Goal: Information Seeking & Learning: Learn about a topic

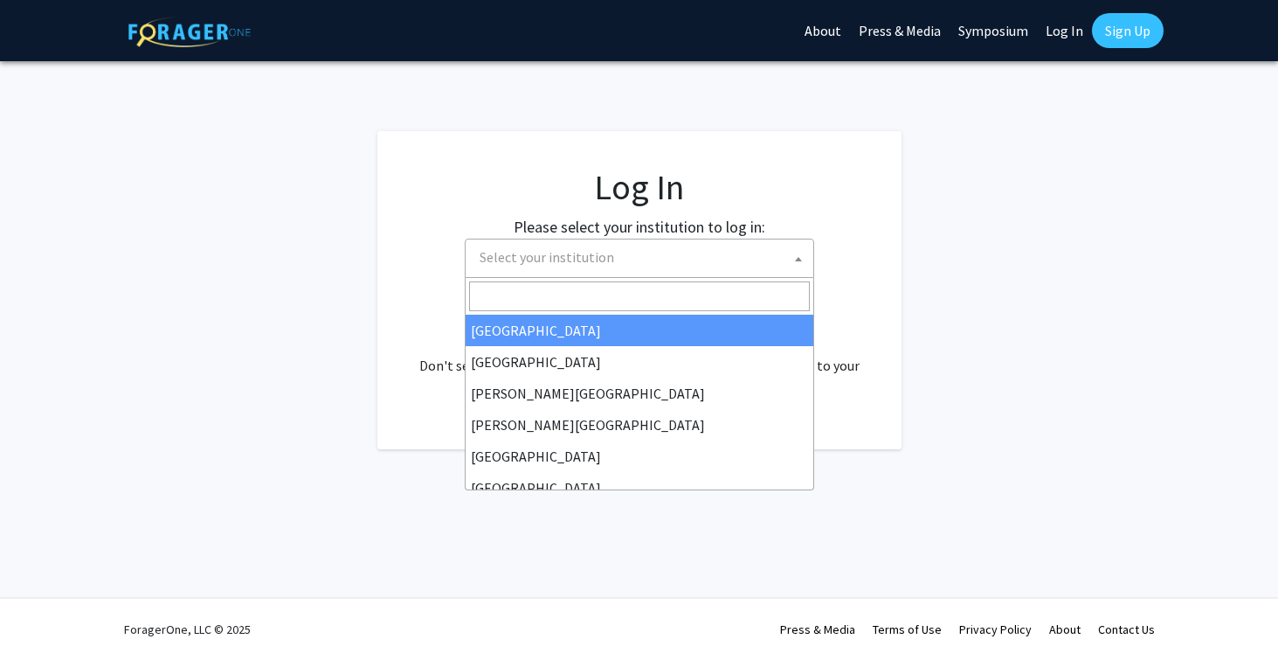
click at [725, 252] on span "Select your institution" at bounding box center [643, 257] width 341 height 36
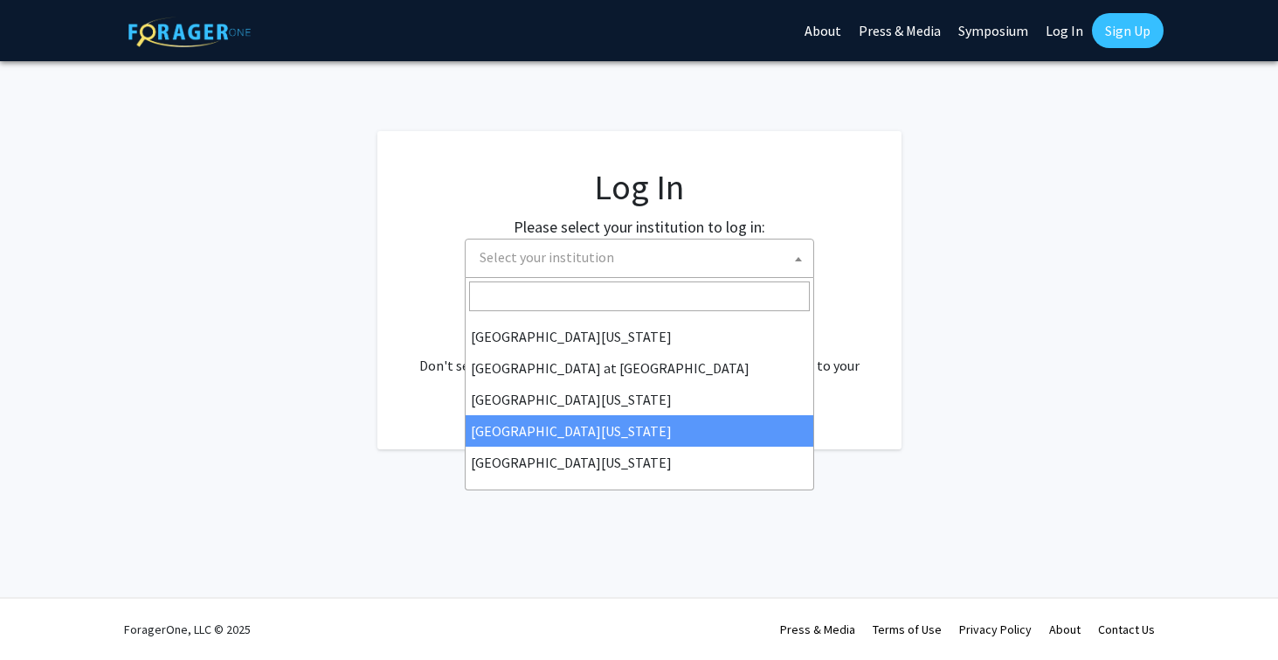
scroll to position [612, 0]
select select "31"
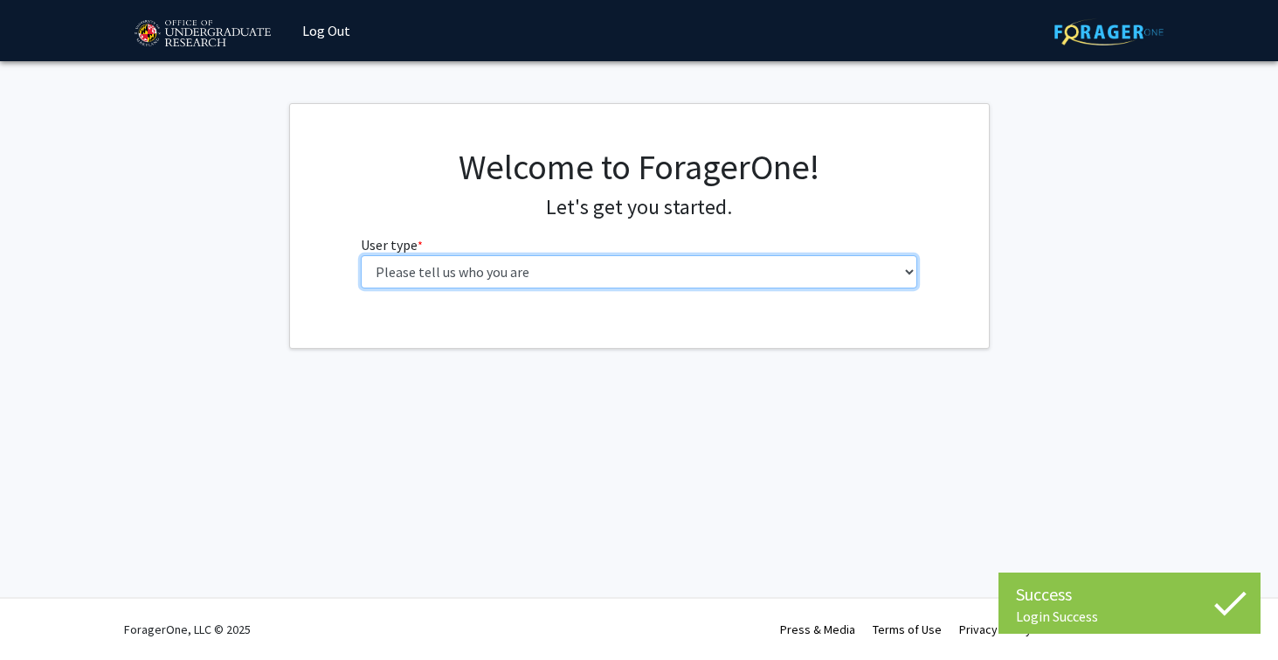
select select "1: undergrad"
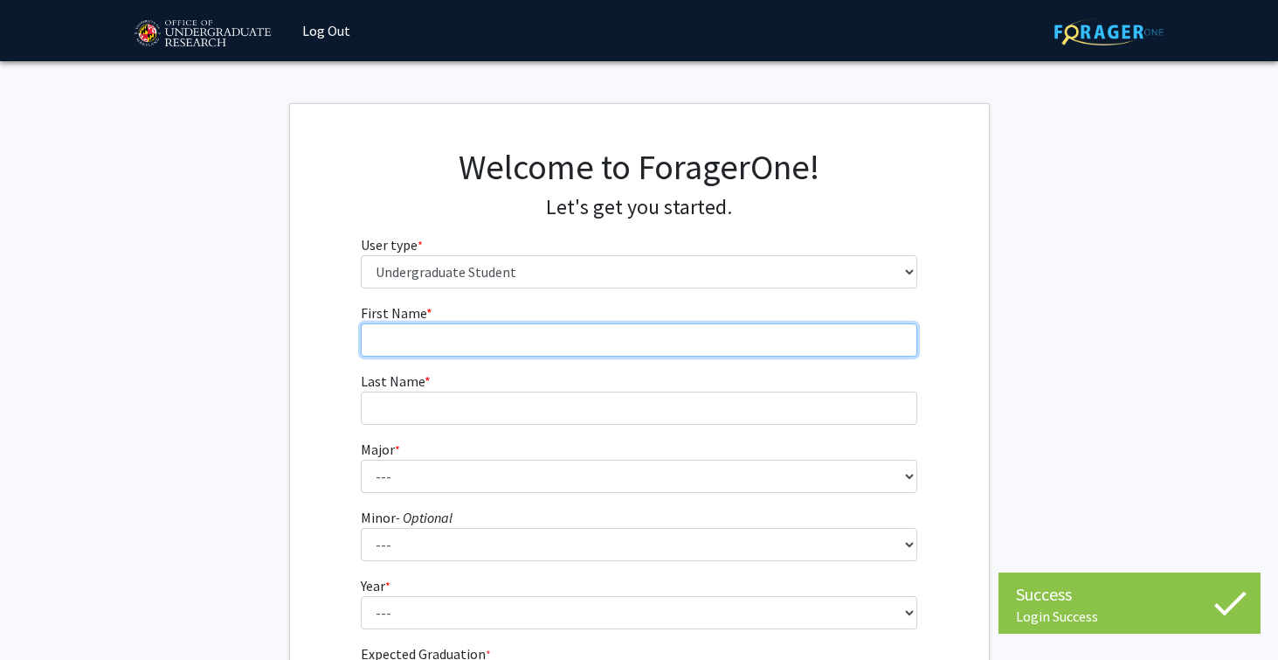
click at [756, 333] on input "First Name * required" at bounding box center [639, 339] width 556 height 33
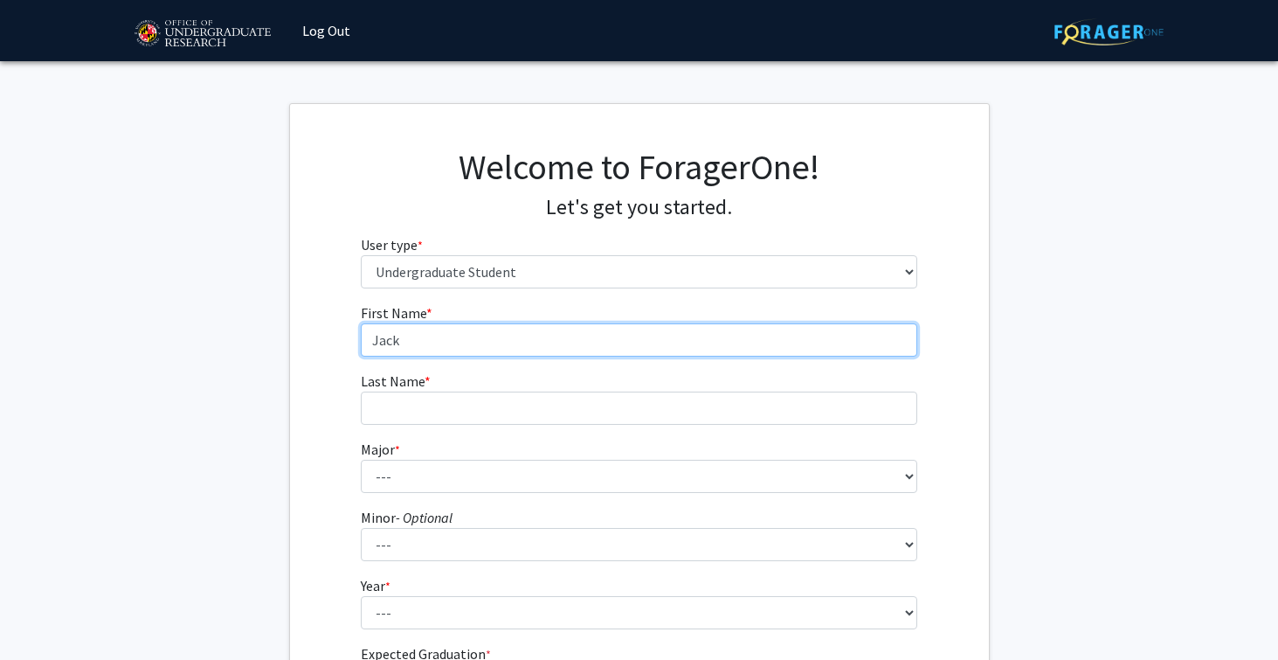
type input "Jack"
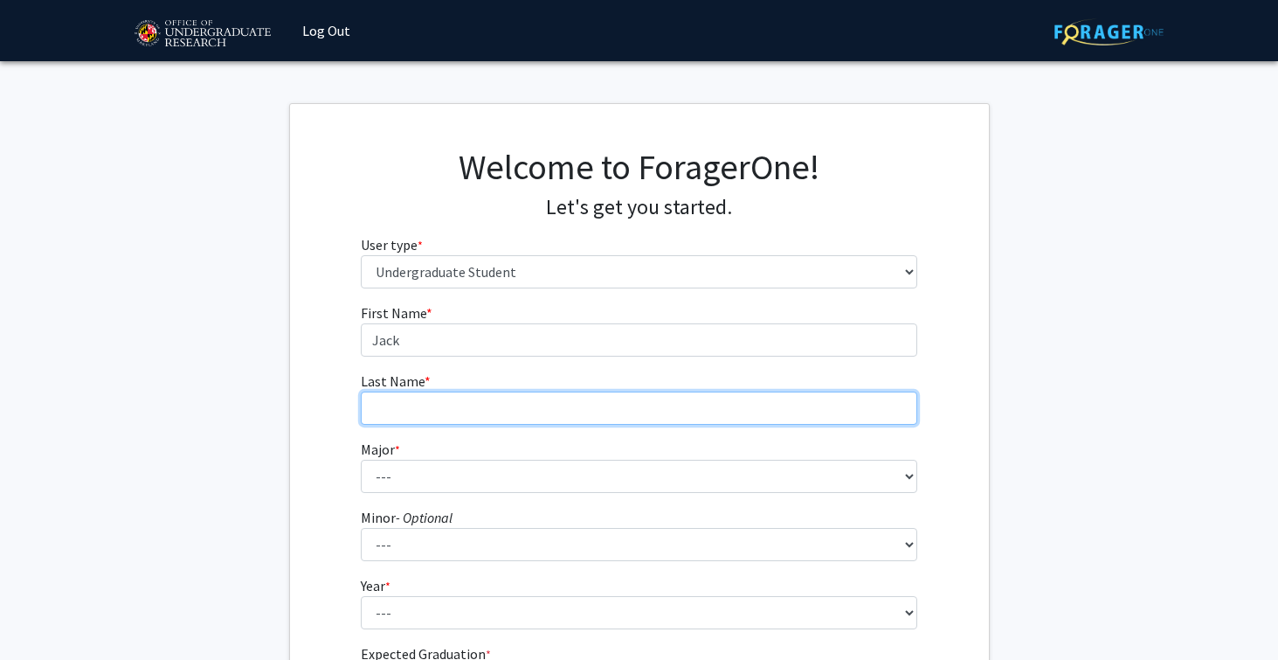
click at [697, 407] on input "Last Name * required" at bounding box center [639, 407] width 556 height 33
type input "[PERSON_NAME]"
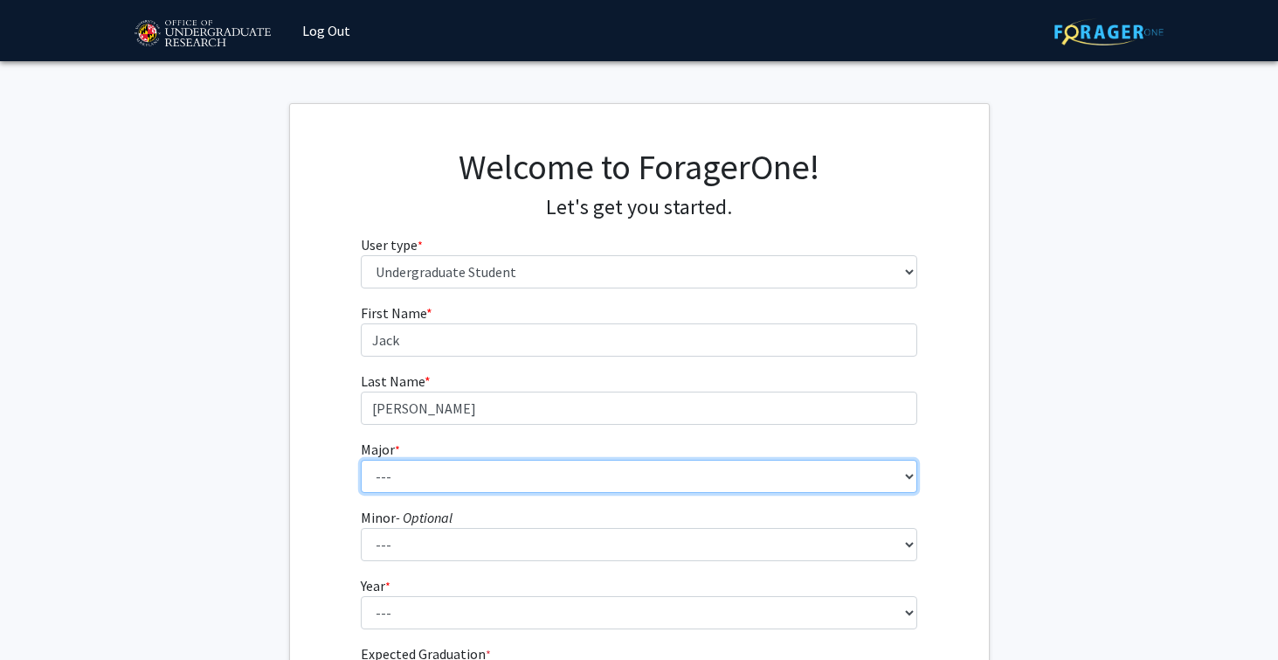
select select "29: 2330"
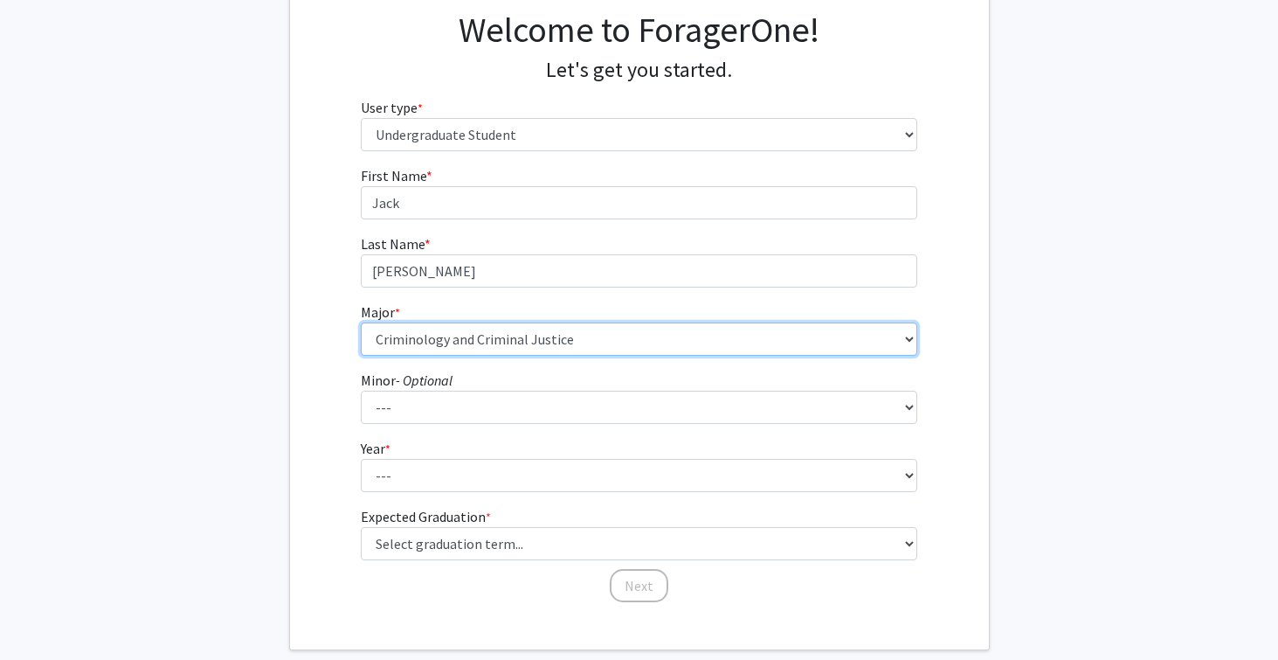
scroll to position [138, 0]
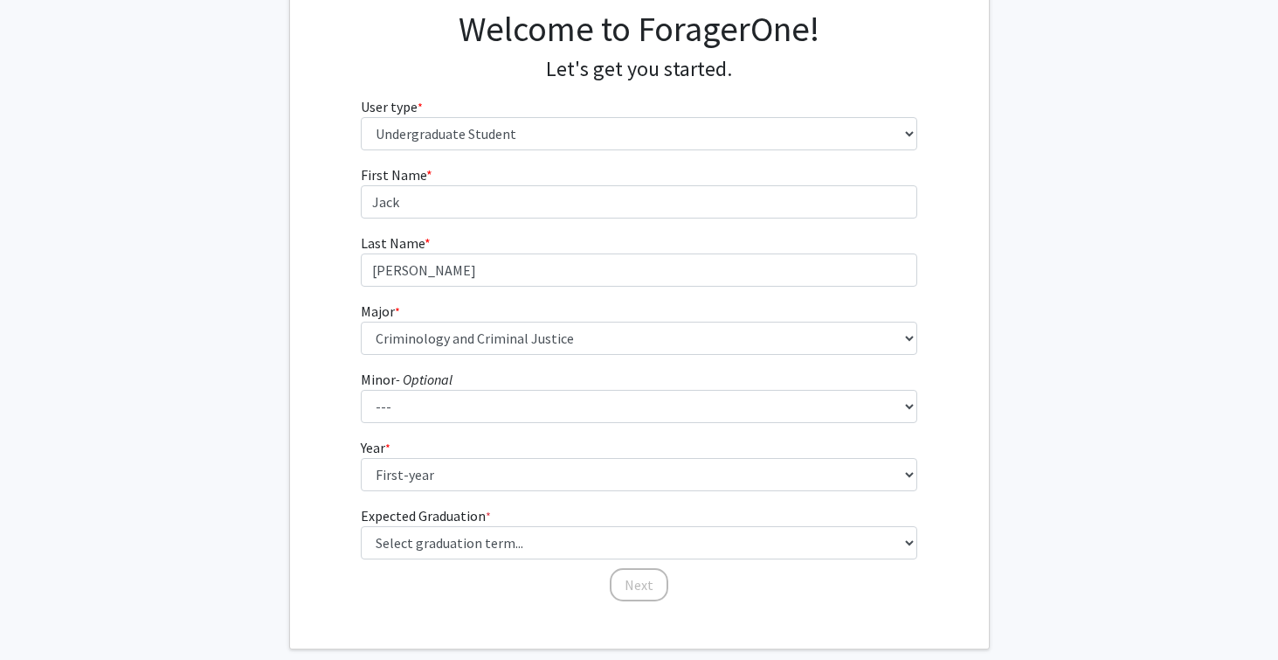
click at [775, 494] on form "First Name * required [PERSON_NAME] Last Name * required [PERSON_NAME] * requir…" at bounding box center [639, 374] width 556 height 421
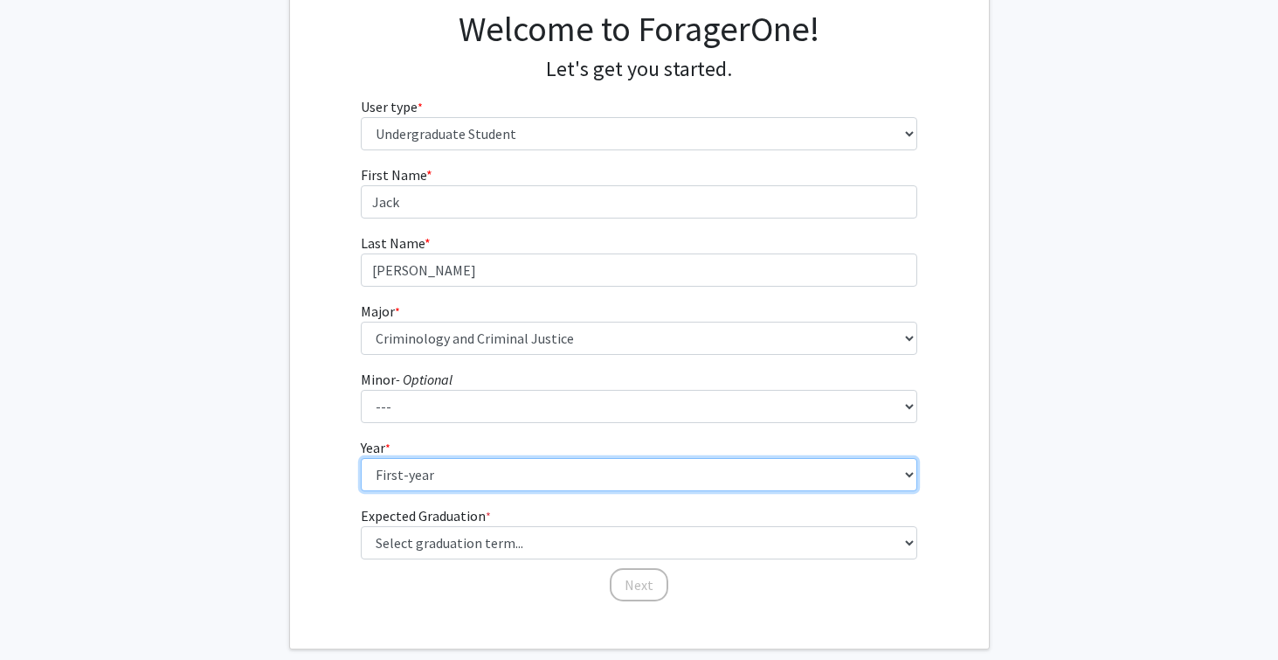
select select "2: sophomore"
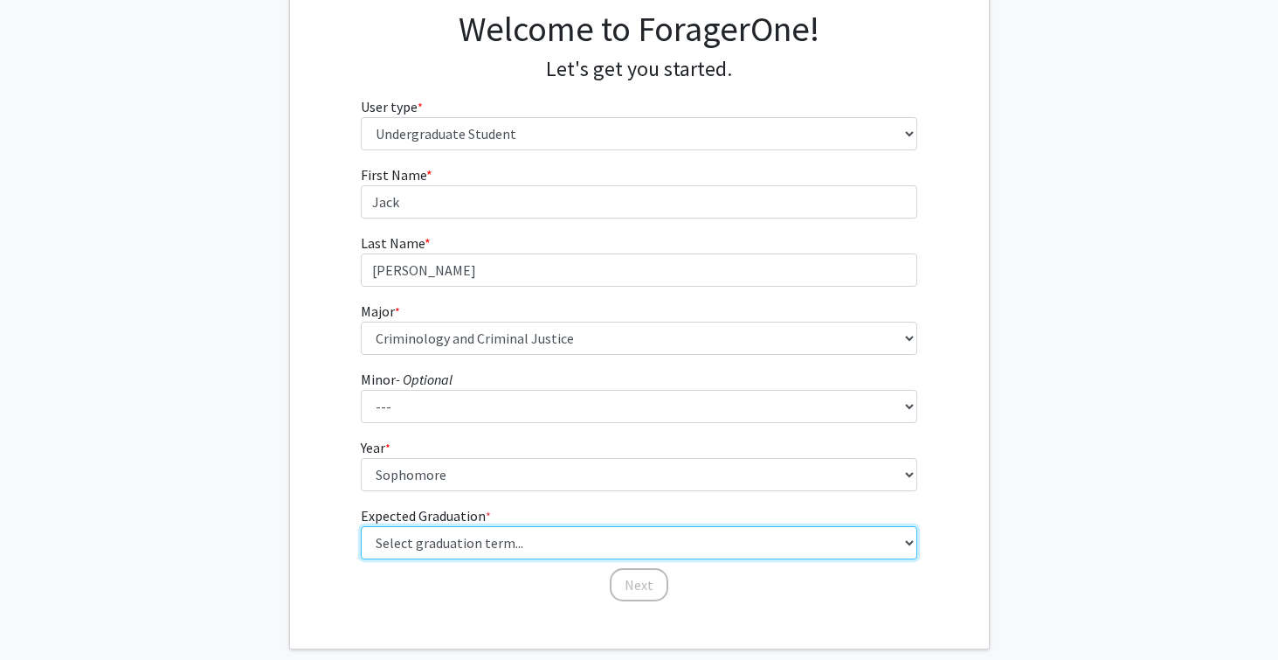
select select "13: spring_2028"
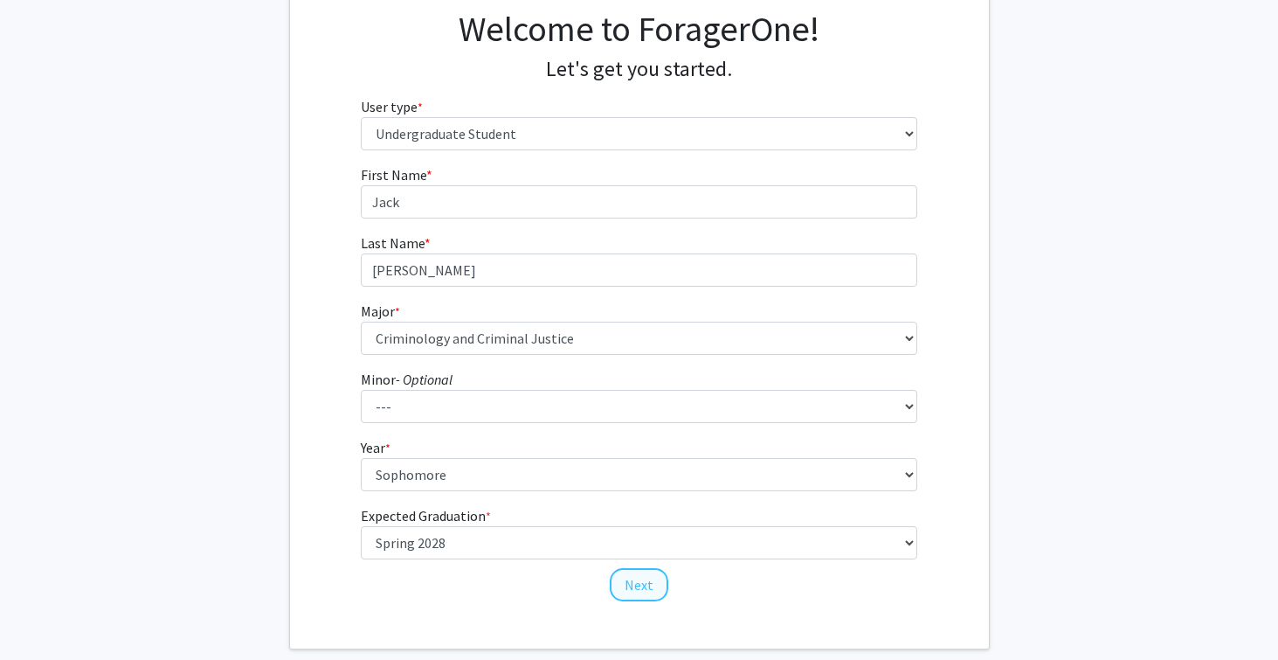
click at [628, 579] on button "Next" at bounding box center [639, 584] width 59 height 33
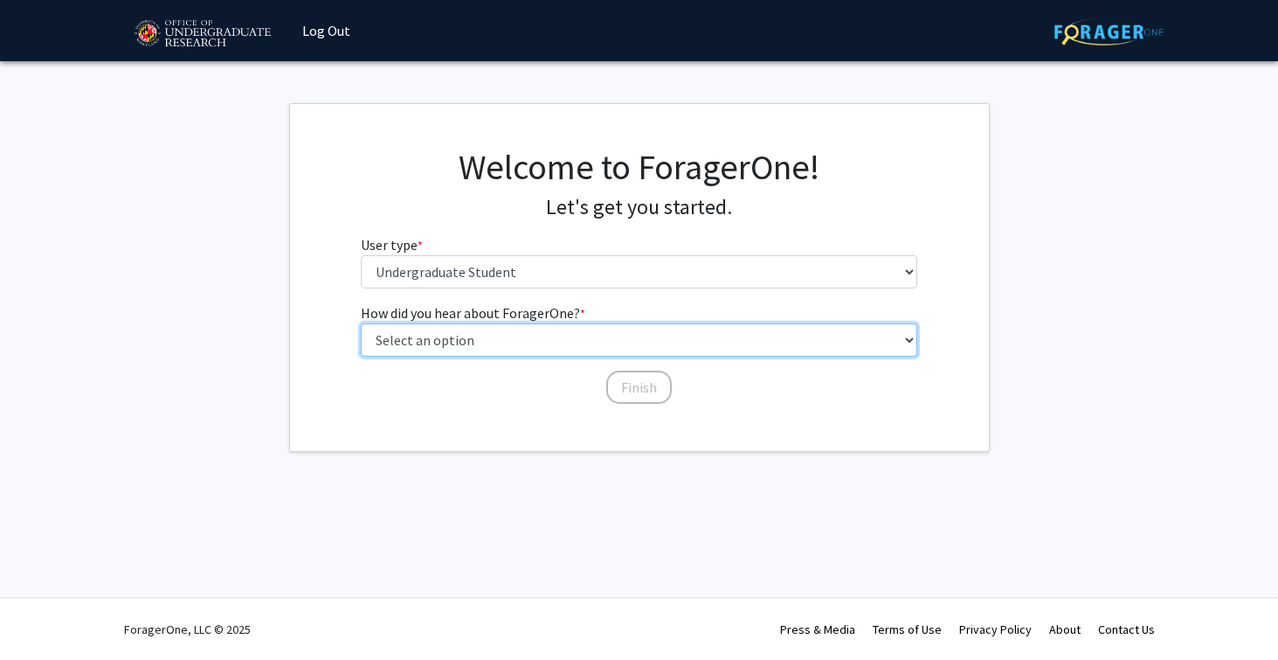
select select "5: other"
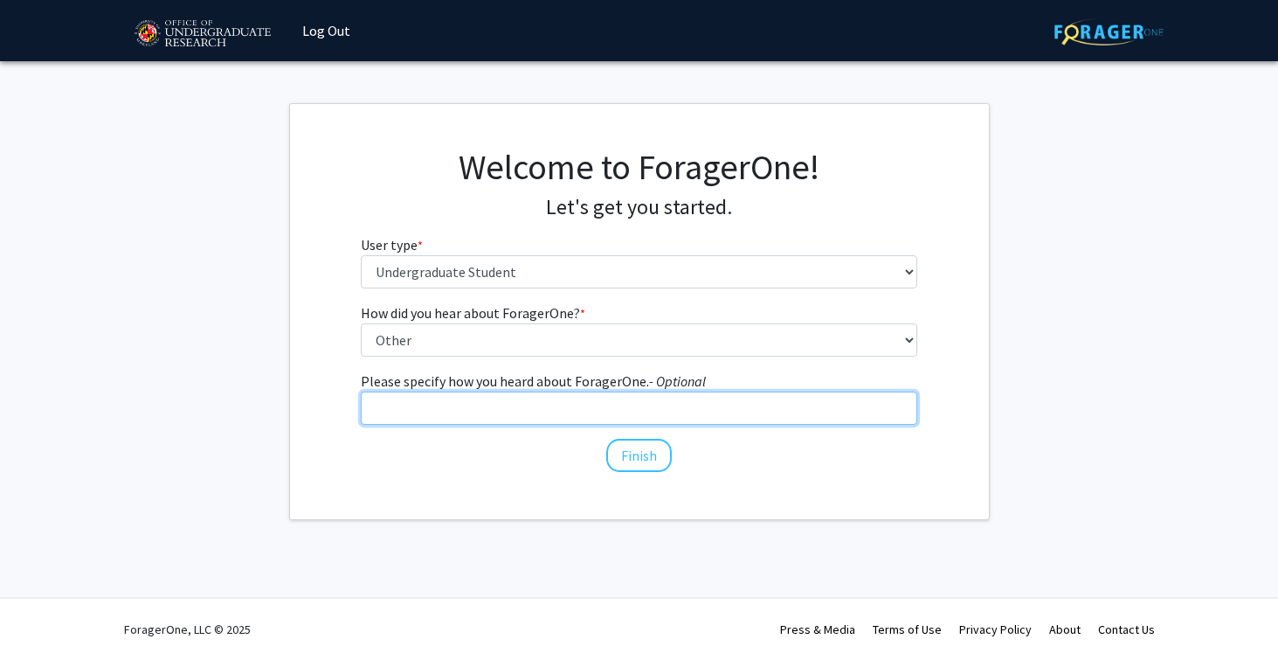
click at [625, 414] on input "Please specify how you heard about ForagerOne. - Optional" at bounding box center [639, 407] width 556 height 33
type input "my mom"
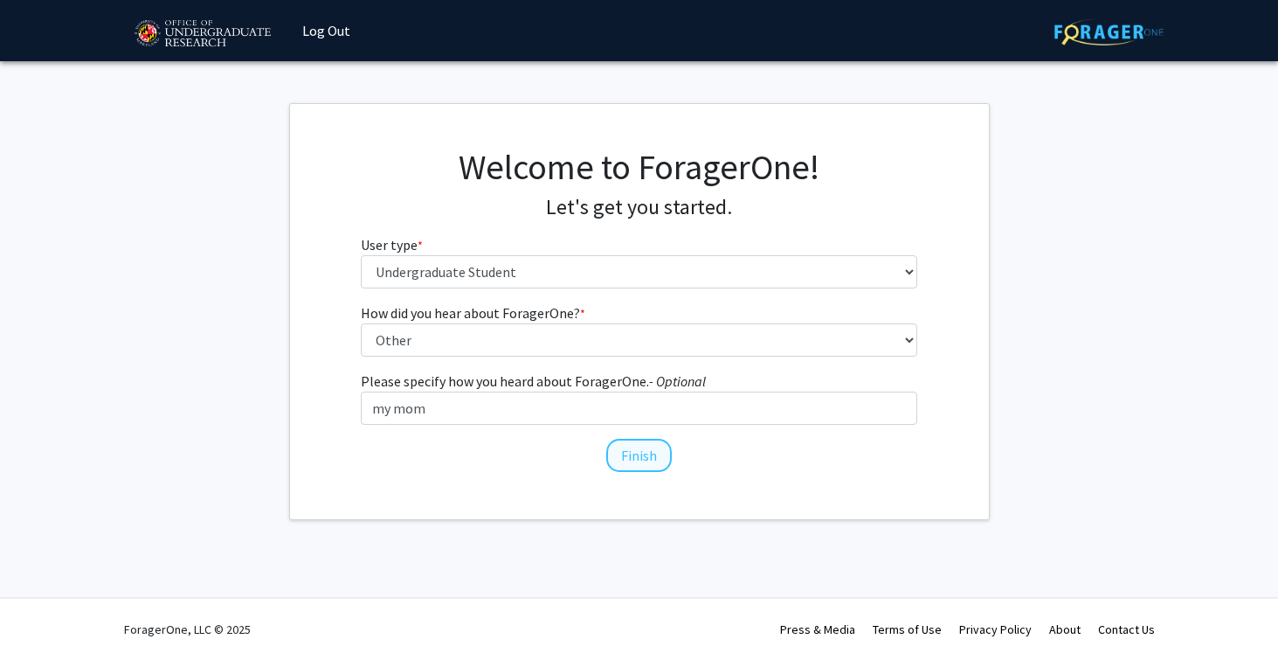
click at [650, 445] on button "Finish" at bounding box center [639, 455] width 66 height 33
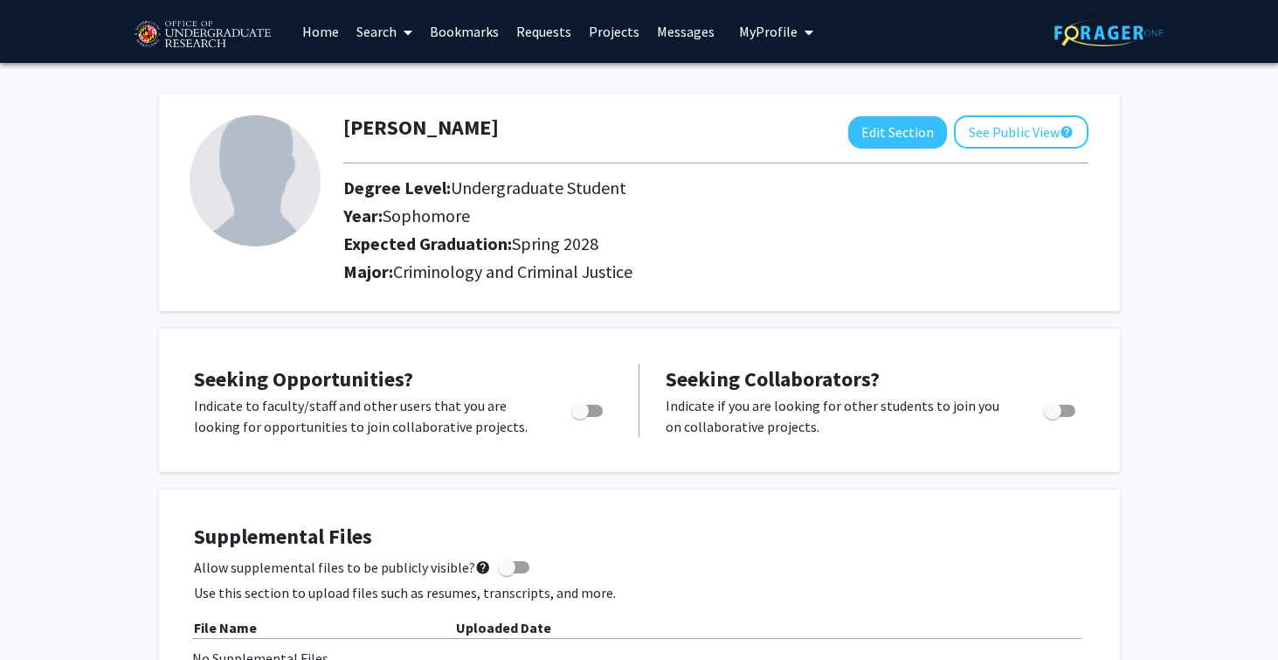
click at [443, 41] on link "Bookmarks" at bounding box center [464, 31] width 86 height 61
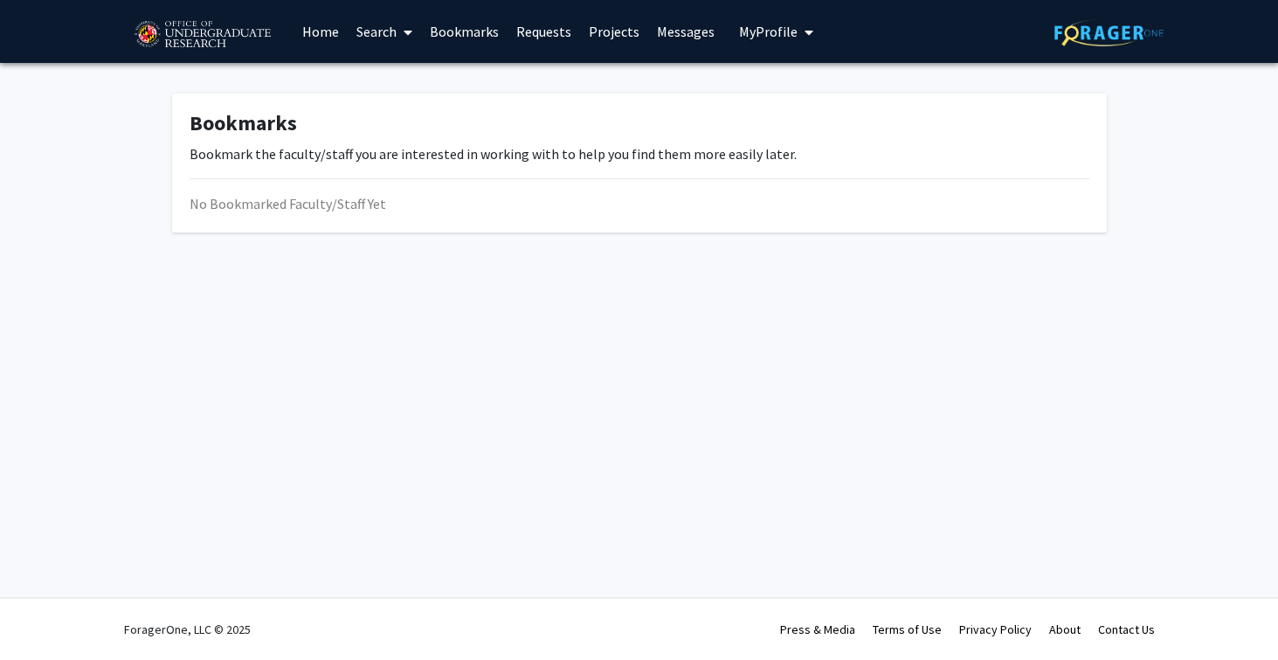
click at [397, 35] on link "Search" at bounding box center [384, 31] width 73 height 61
click at [419, 91] on span "Faculty/Staff" at bounding box center [412, 80] width 128 height 35
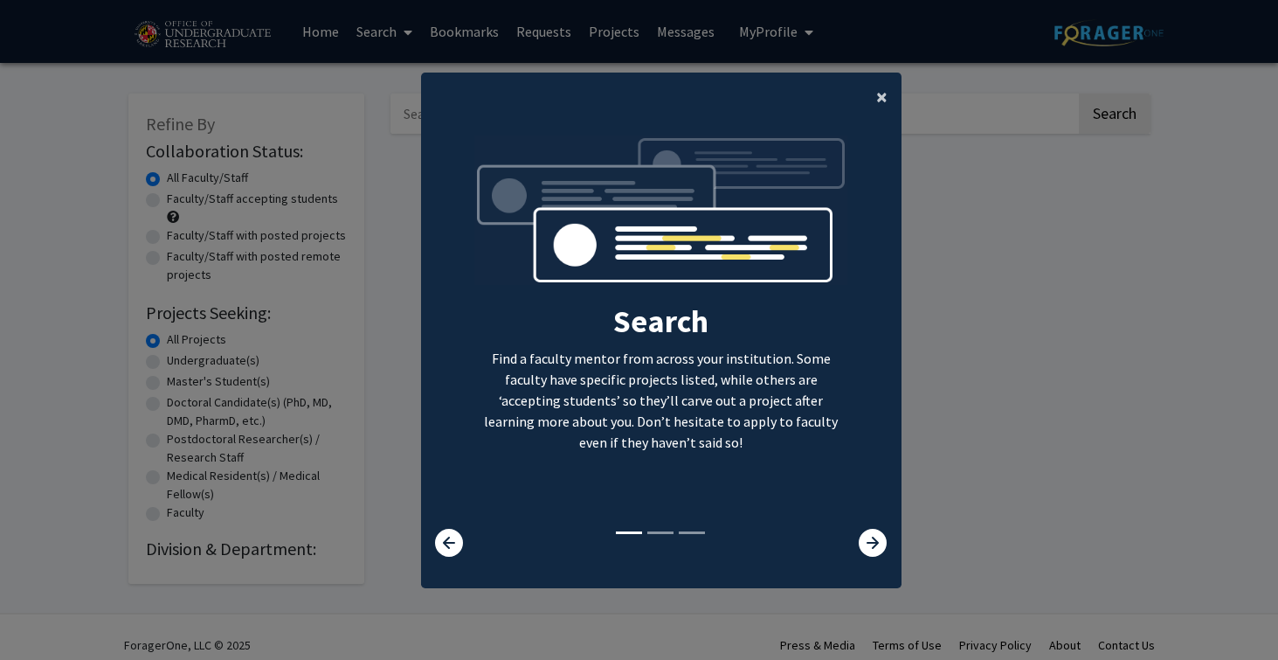
click at [881, 91] on span "×" at bounding box center [881, 96] width 11 height 27
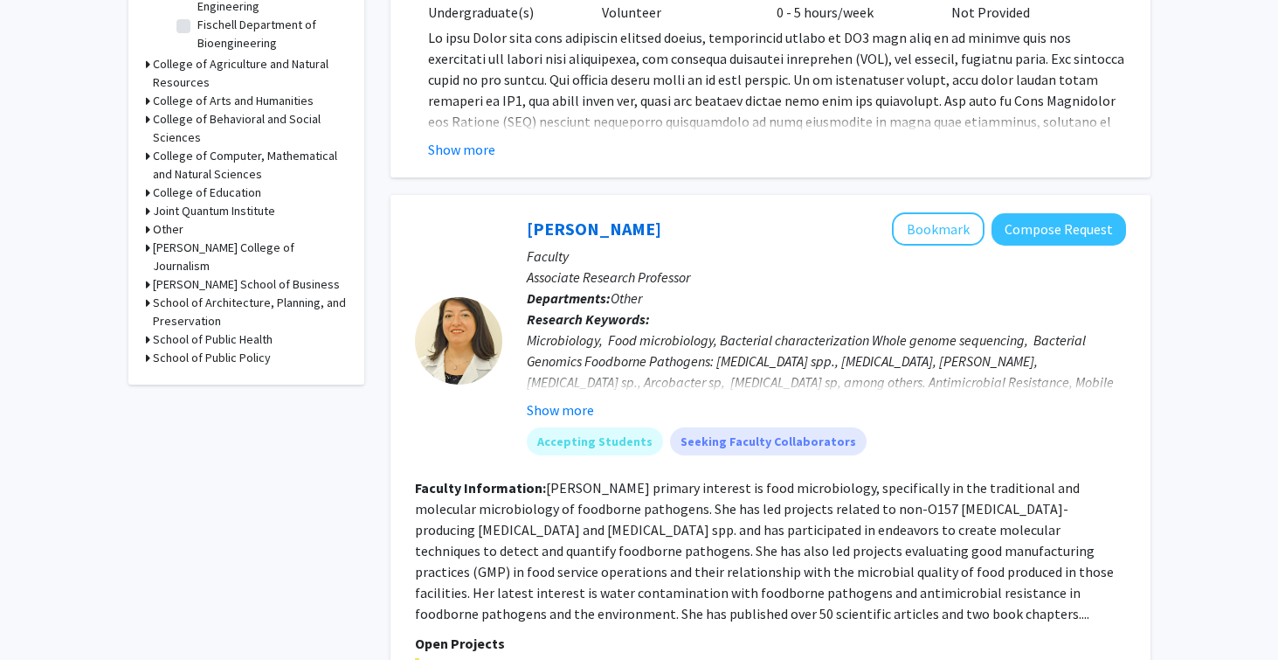
scroll to position [717, 0]
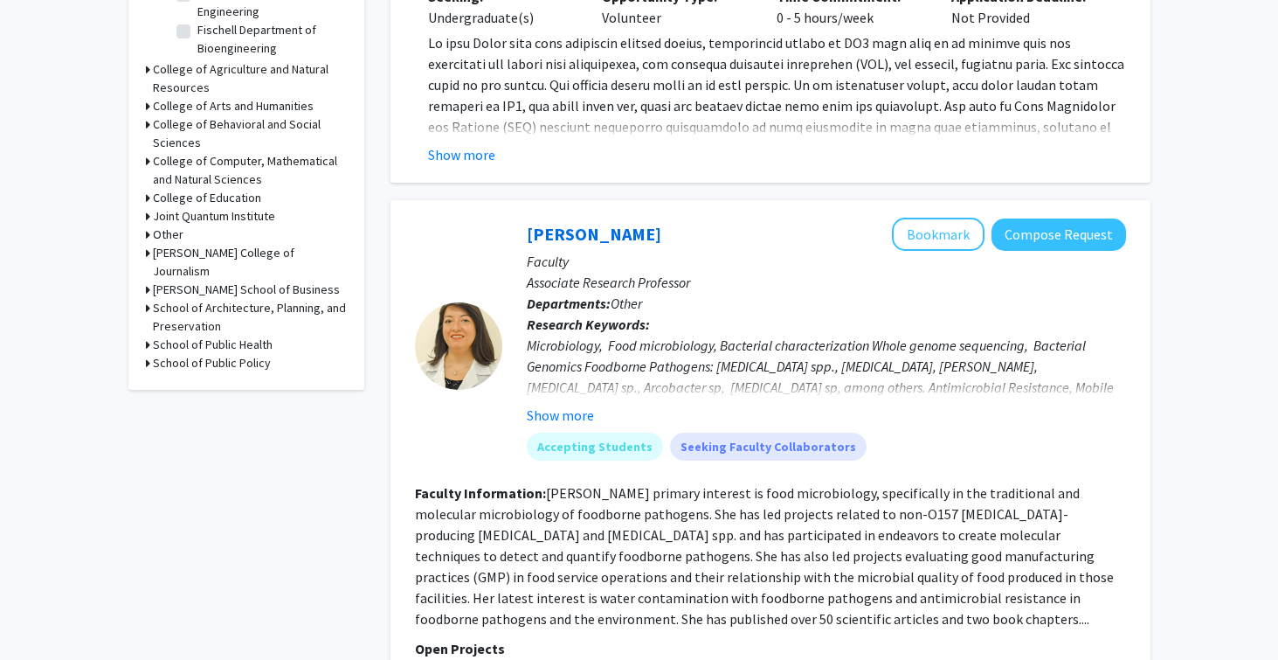
click at [240, 97] on h3 "College of Arts and Humanities" at bounding box center [233, 106] width 161 height 18
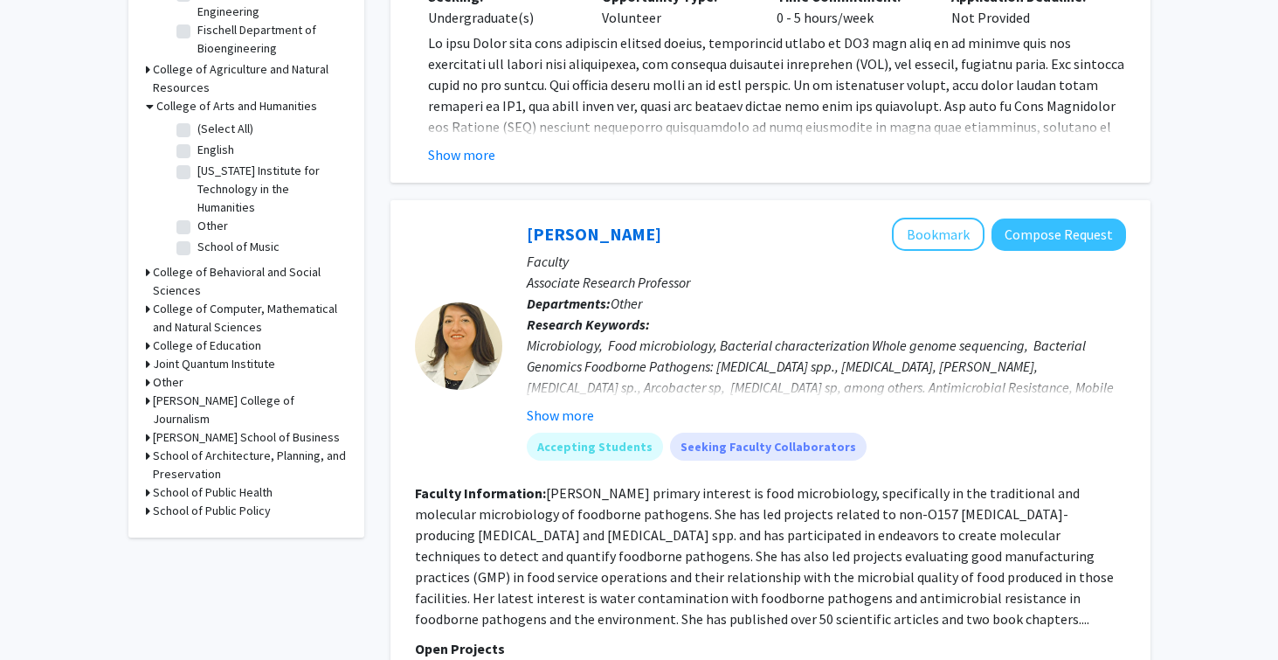
click at [225, 263] on h3 "College of Behavioral and Social Sciences" at bounding box center [250, 281] width 194 height 37
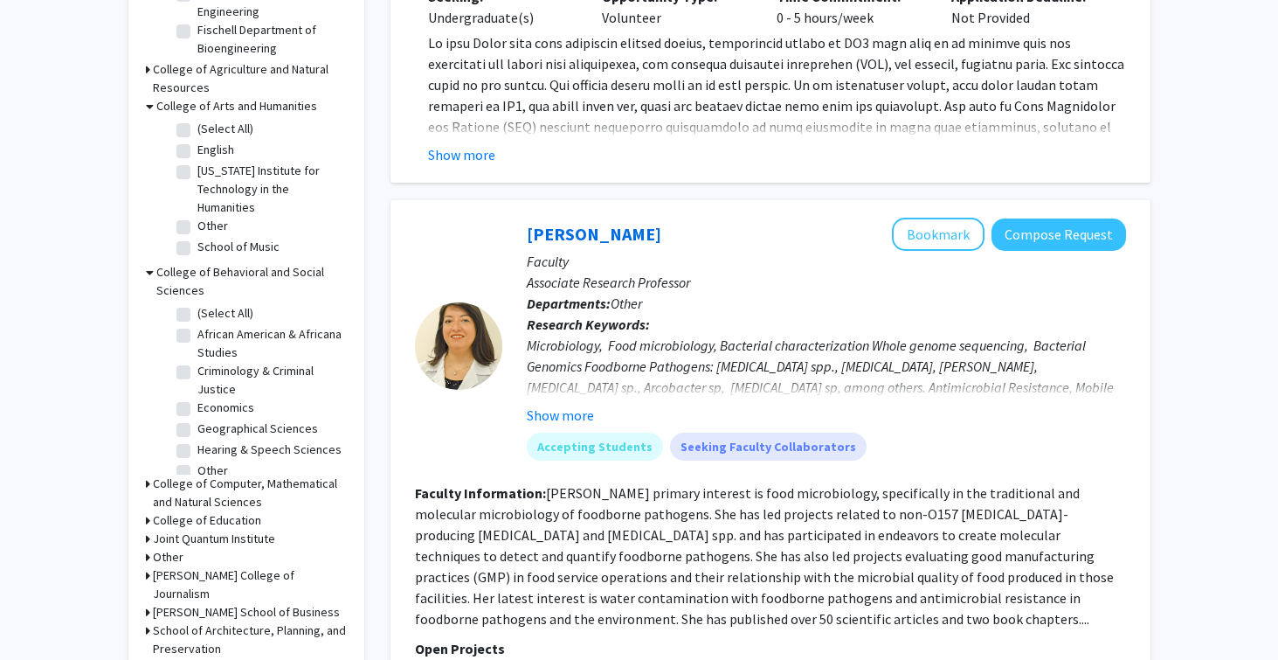
click at [233, 362] on label "Criminology & Criminal Justice" at bounding box center [269, 380] width 145 height 37
click at [209, 362] on input "Criminology & Criminal Justice" at bounding box center [202, 367] width 11 height 11
checkbox input "true"
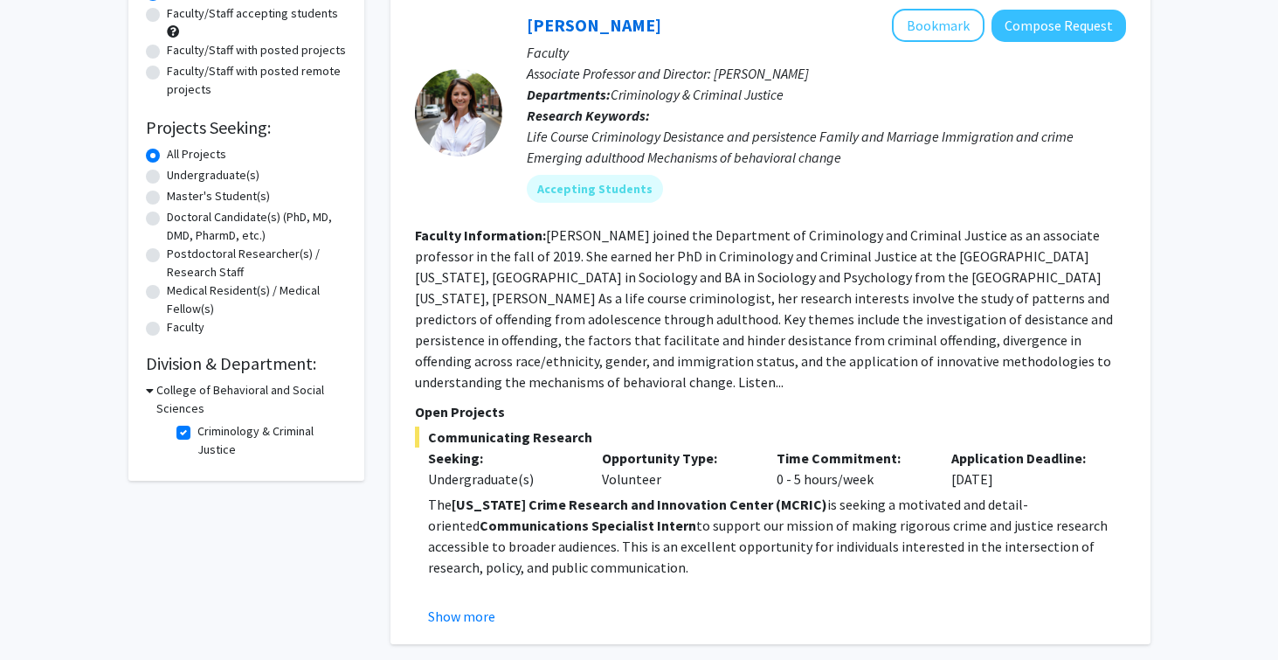
scroll to position [199, 0]
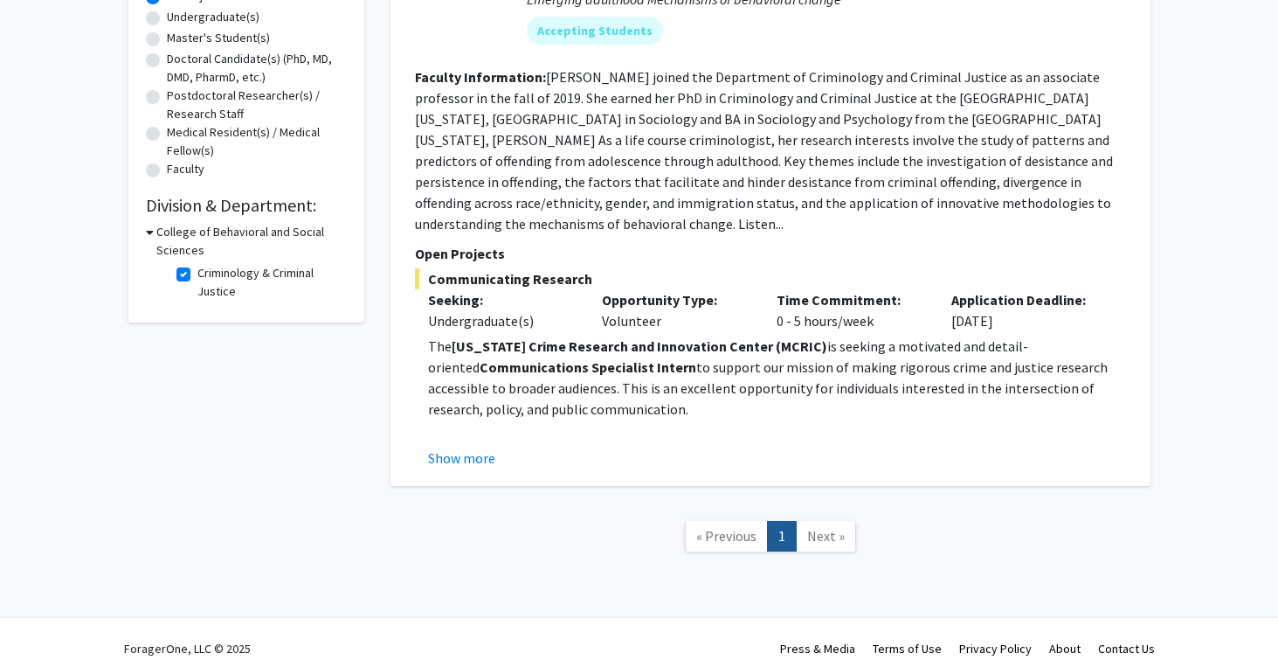
click at [805, 521] on link "Next »" at bounding box center [826, 536] width 60 height 31
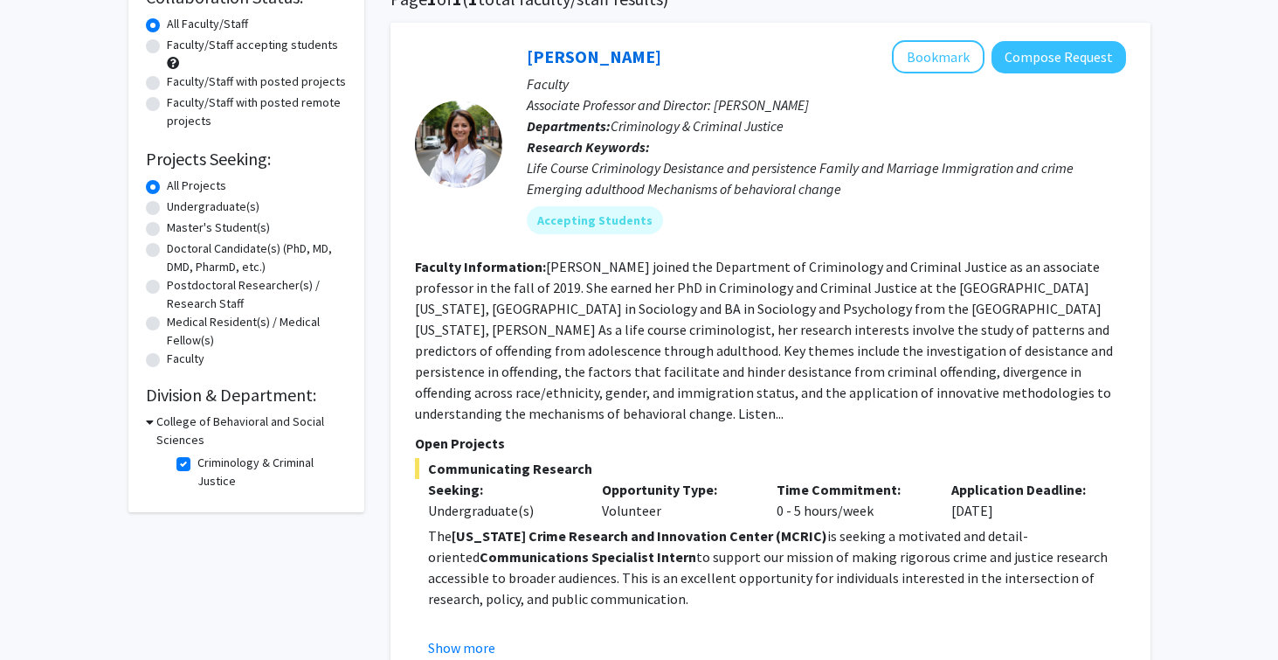
scroll to position [160, 0]
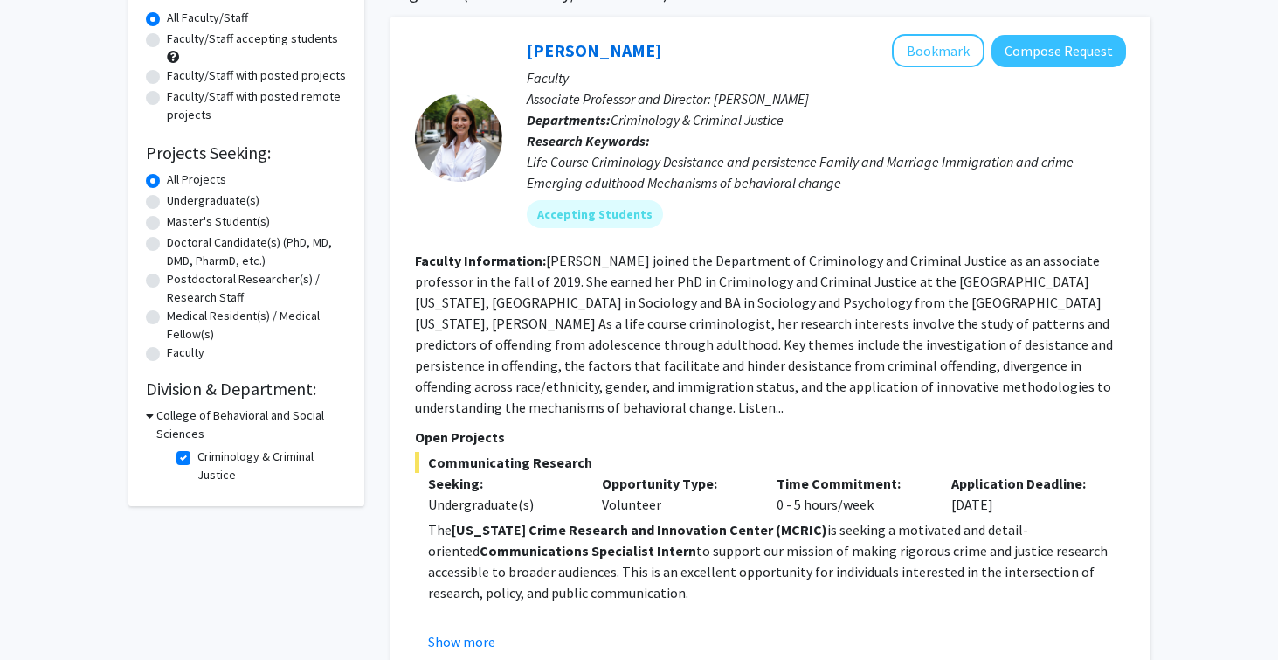
click at [1010, 391] on fg-read-more "[PERSON_NAME] joined the Department of Criminology and Criminal Justice as an a…" at bounding box center [764, 334] width 698 height 164
click at [1027, 391] on section "Faculty Information: [PERSON_NAME] joined the Department of Criminology and Cri…" at bounding box center [770, 334] width 711 height 168
click at [1023, 391] on fg-read-more "[PERSON_NAME] joined the Department of Criminology and Criminal Justice as an a…" at bounding box center [764, 334] width 698 height 164
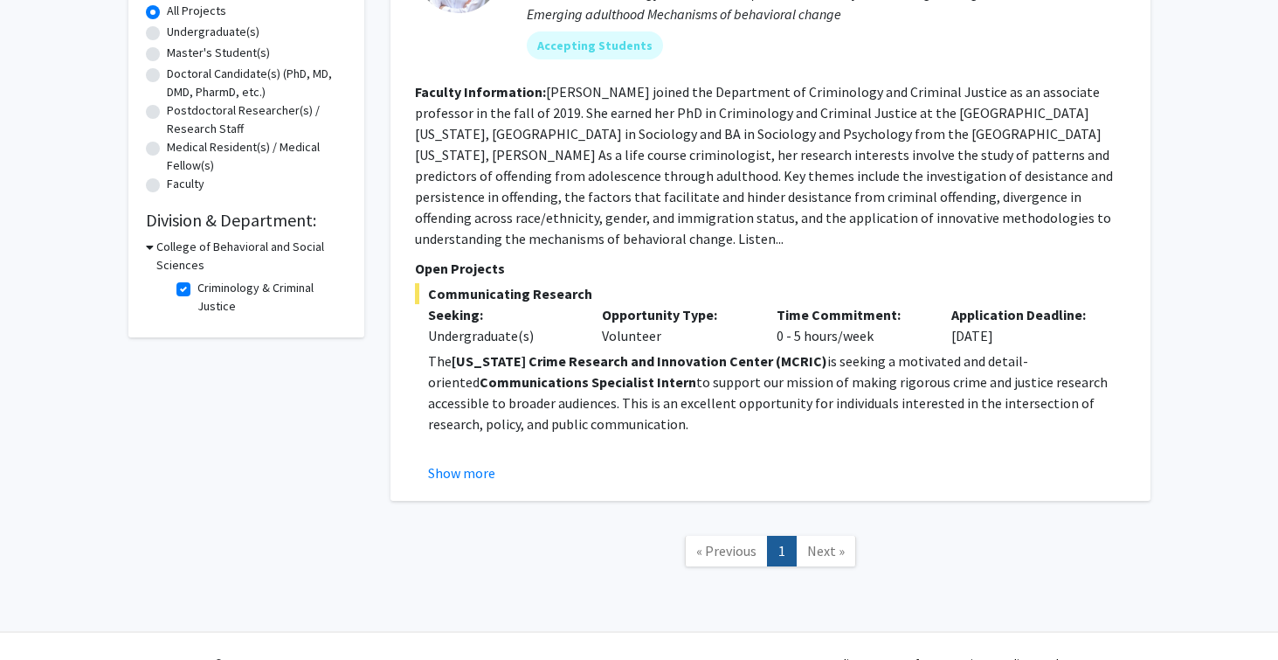
scroll to position [335, 0]
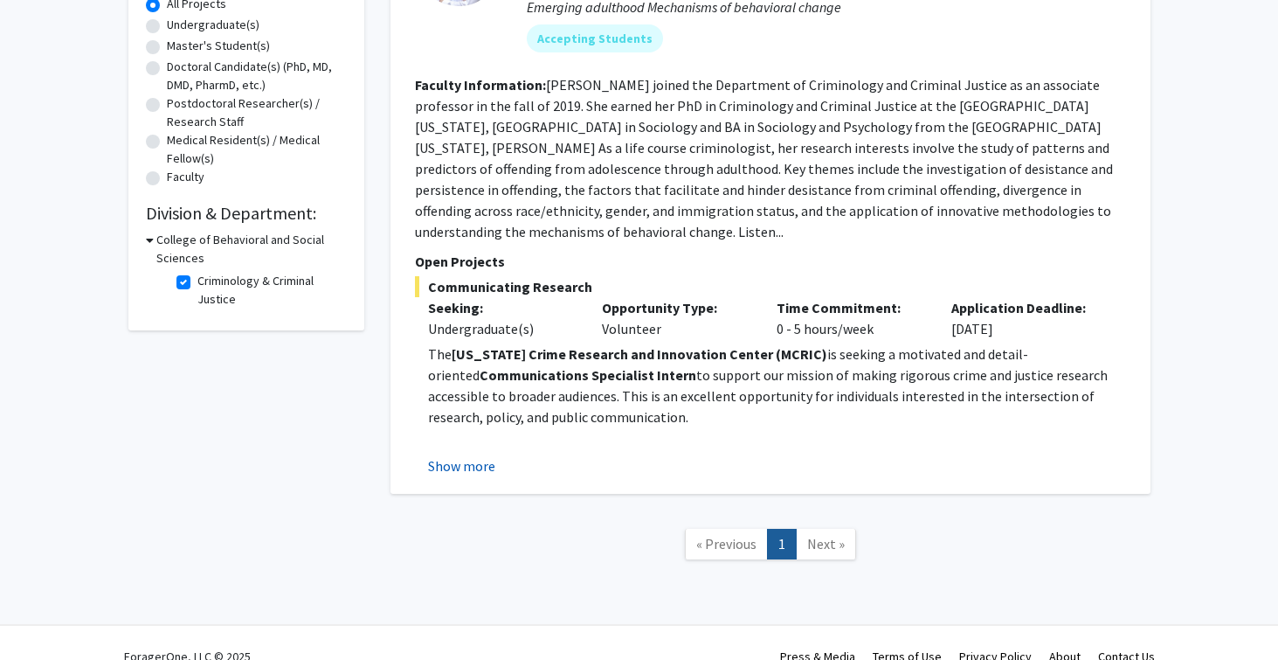
click at [449, 455] on button "Show more" at bounding box center [461, 465] width 67 height 21
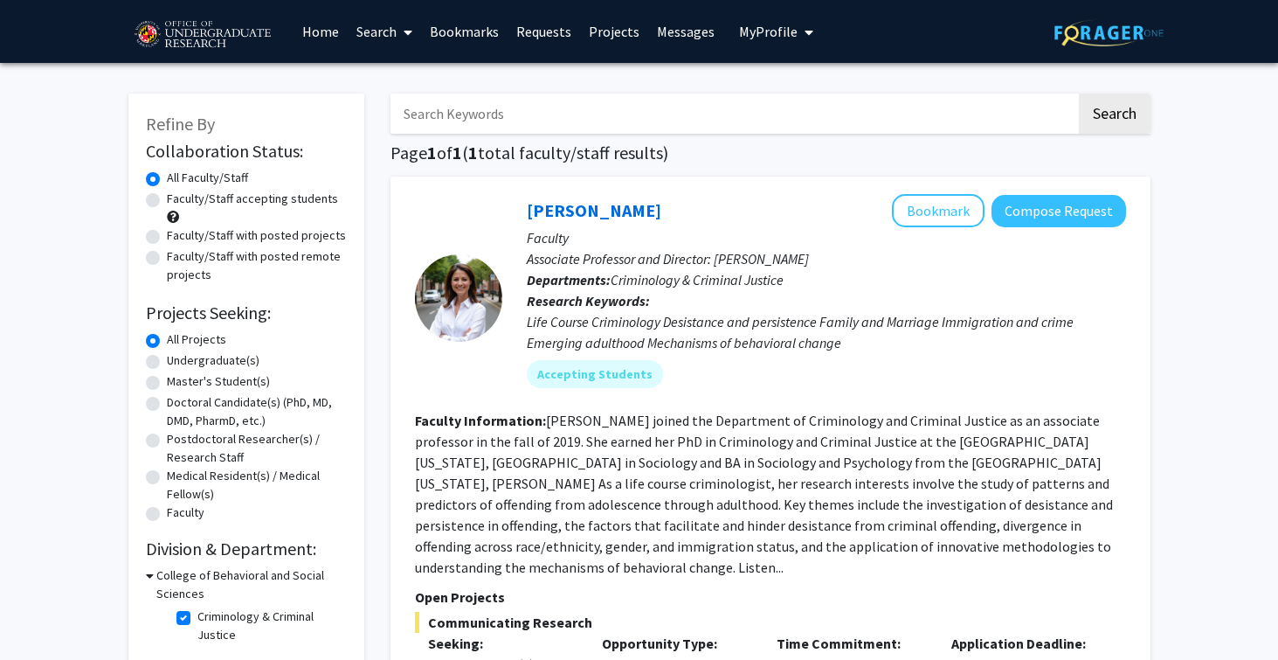
scroll to position [0, 0]
click at [197, 623] on label "Criminology & Criminal Justice" at bounding box center [269, 625] width 145 height 37
click at [197, 619] on input "Criminology & Criminal Justice" at bounding box center [202, 612] width 11 height 11
checkbox input "false"
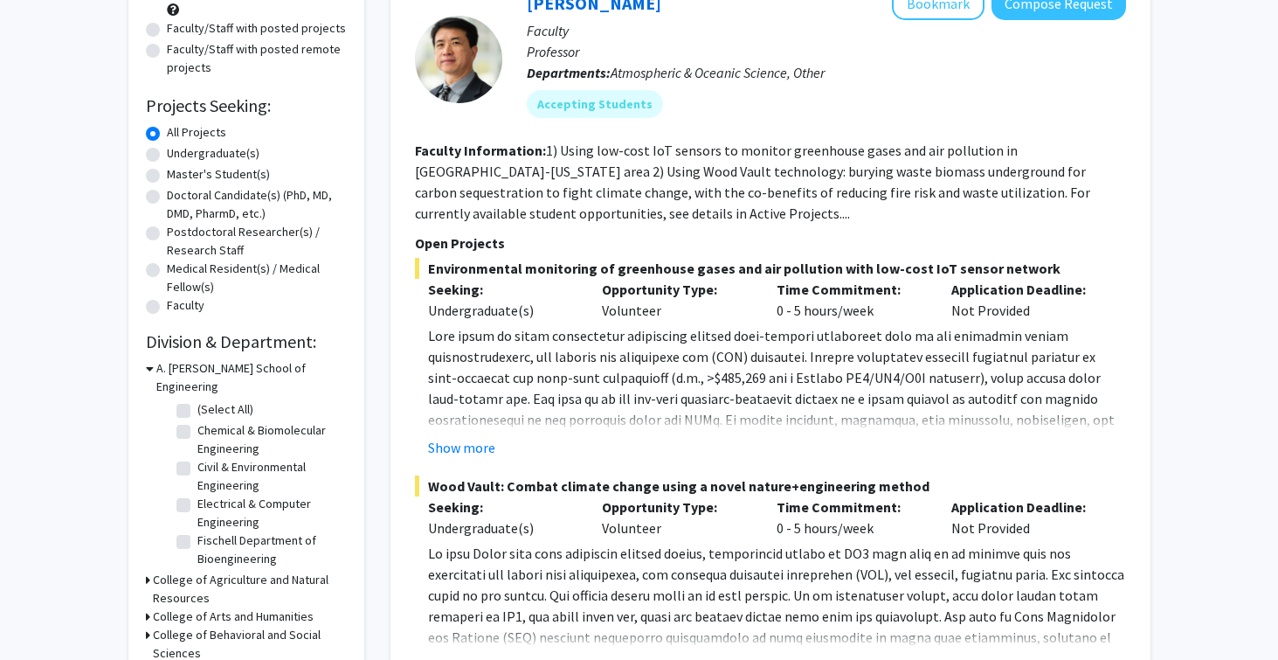
scroll to position [205, 0]
